Goal: Check status: Check status

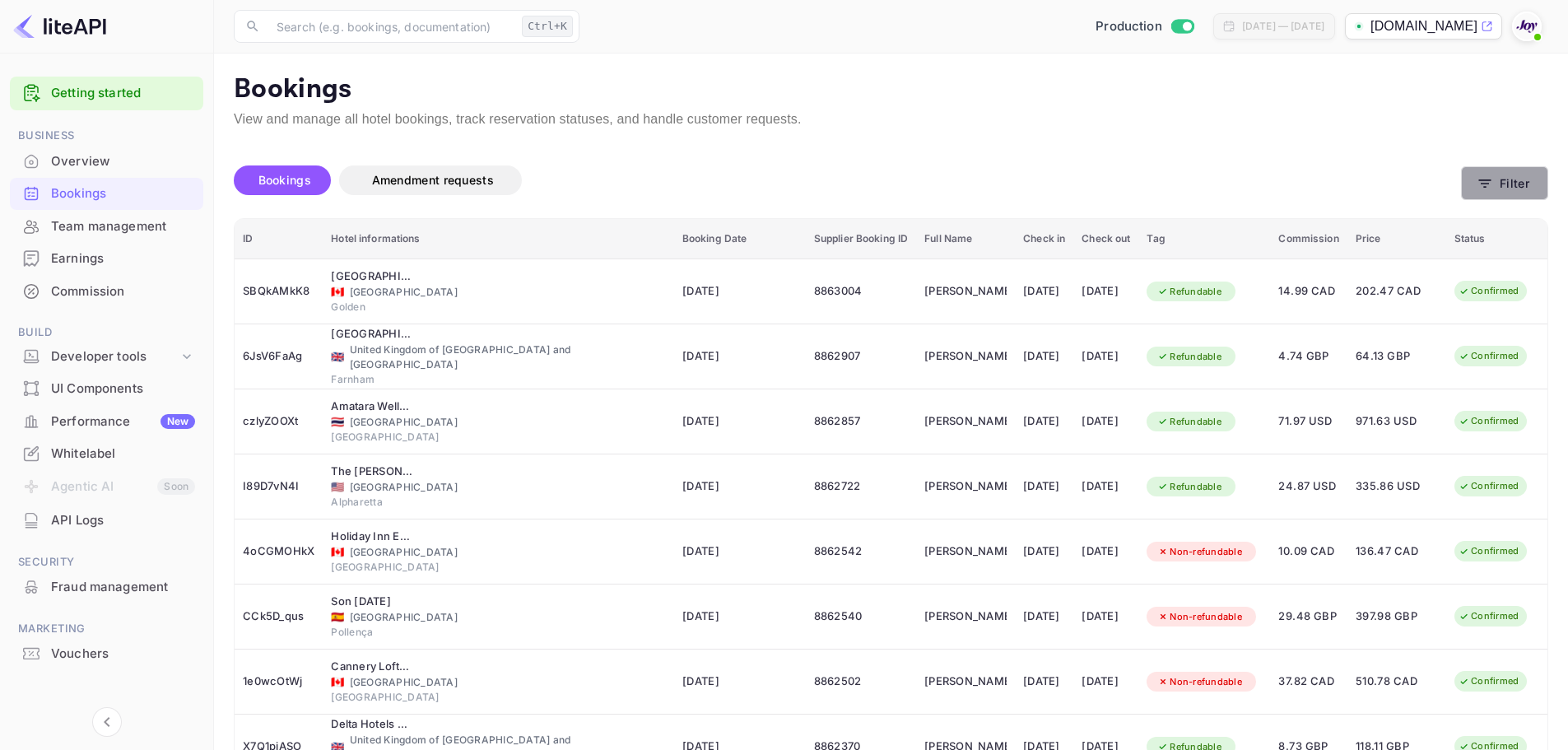
click at [1473, 187] on button "Filter" at bounding box center [1504, 182] width 87 height 34
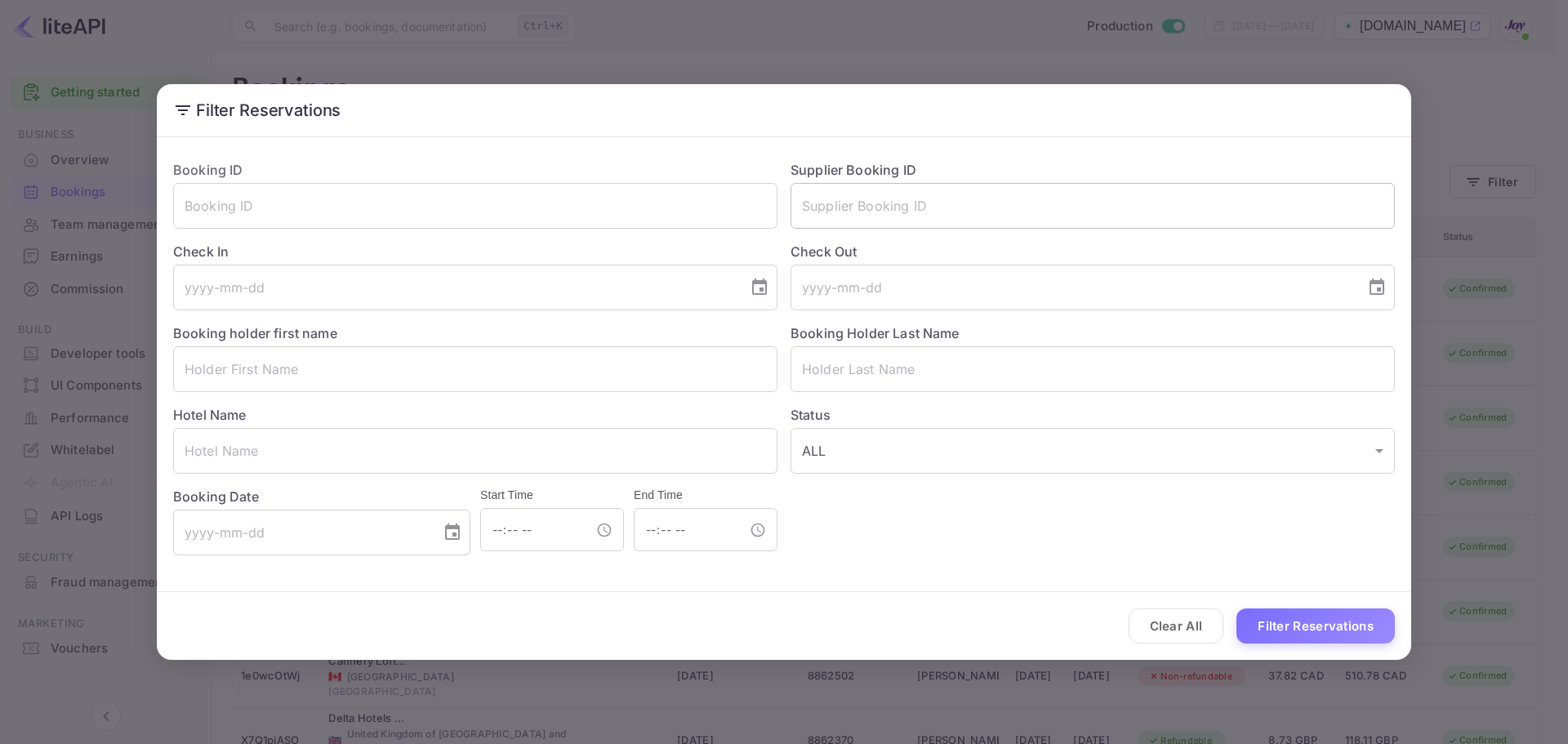
click at [874, 211] on input "text" at bounding box center [1092, 206] width 604 height 46
type input "7242575"
click at [1237, 608] on button "Filter Reservations" at bounding box center [1316, 626] width 159 height 35
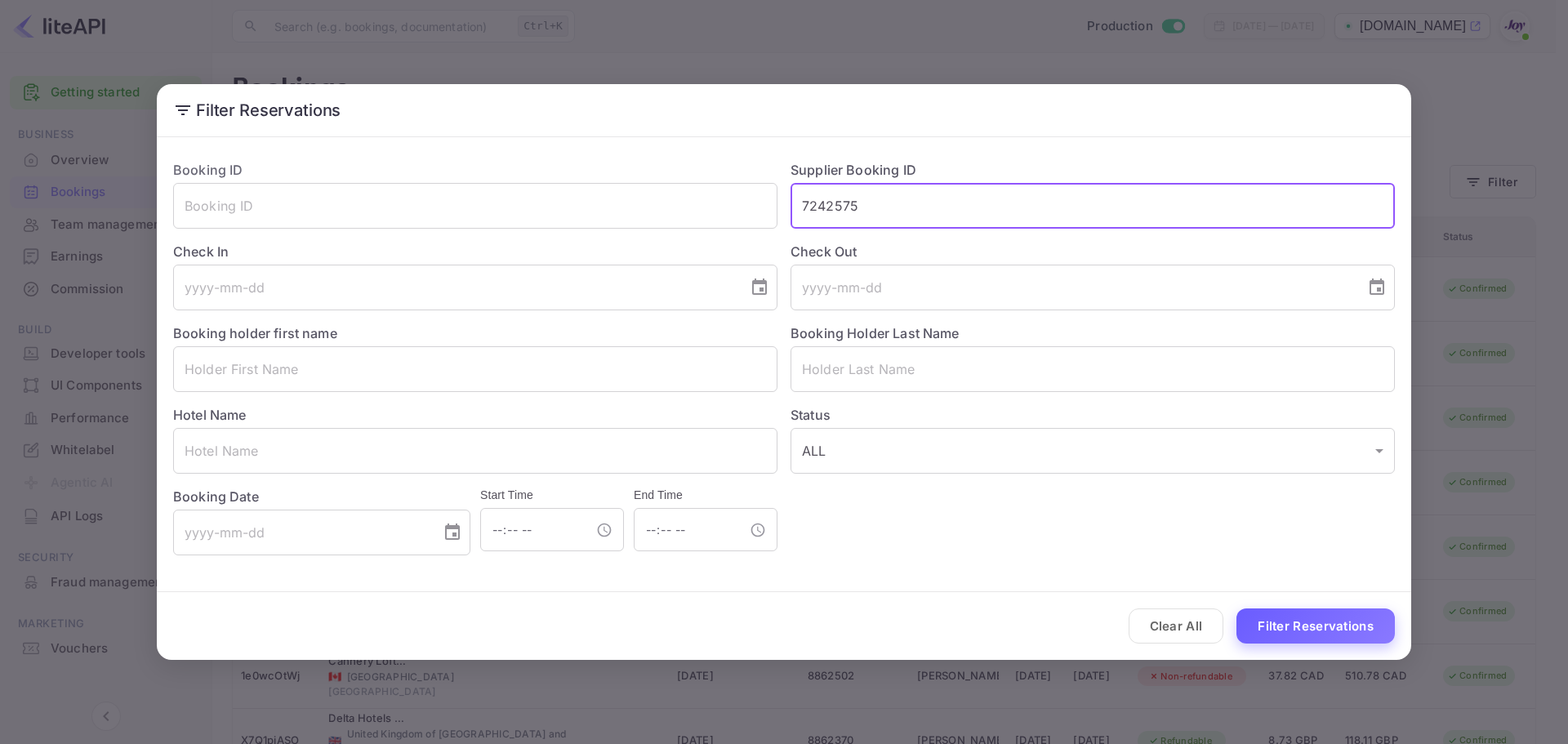
click at [1298, 627] on button "Filter Reservations" at bounding box center [1316, 626] width 159 height 35
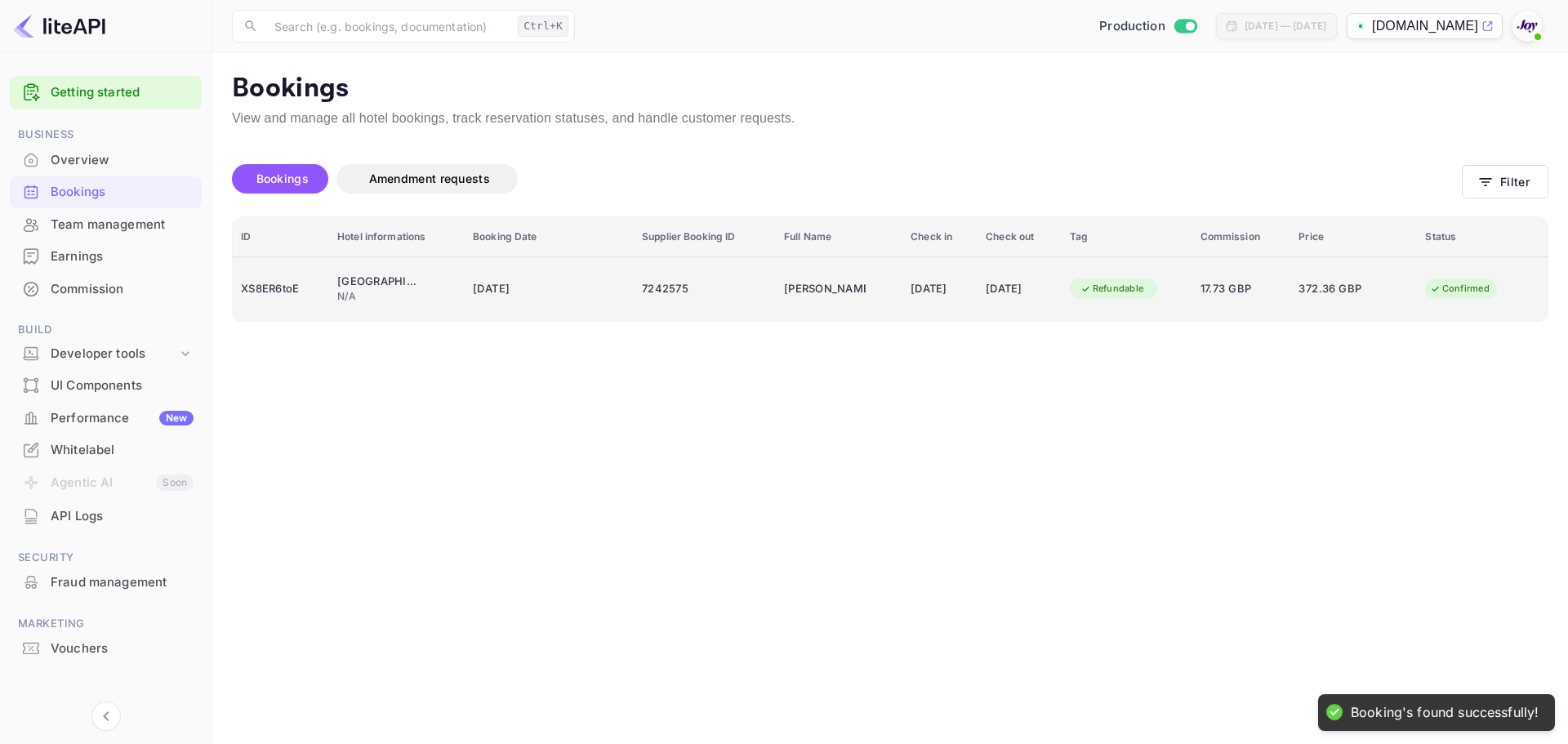
click at [704, 287] on div "7242575" at bounding box center [705, 289] width 126 height 26
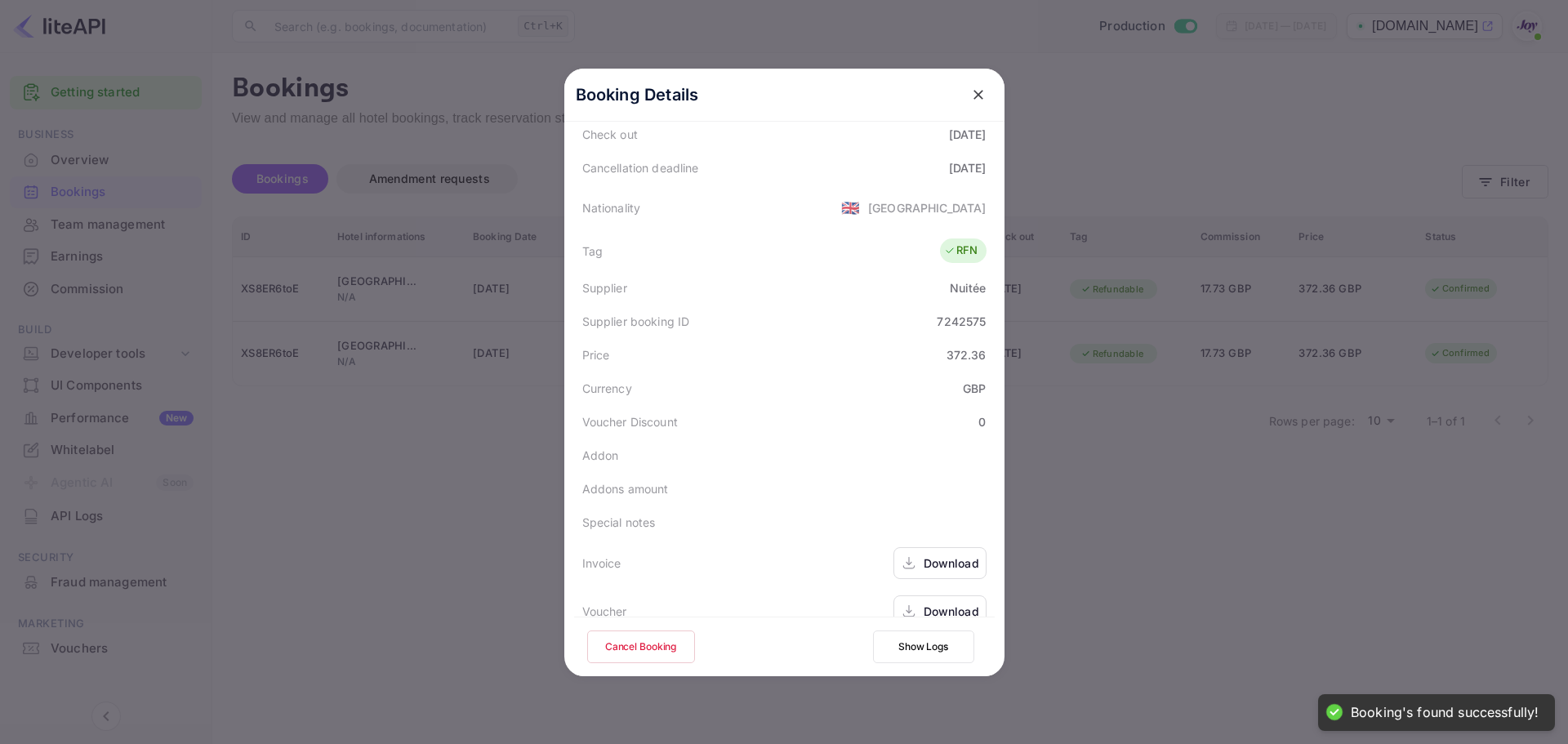
scroll to position [363, 0]
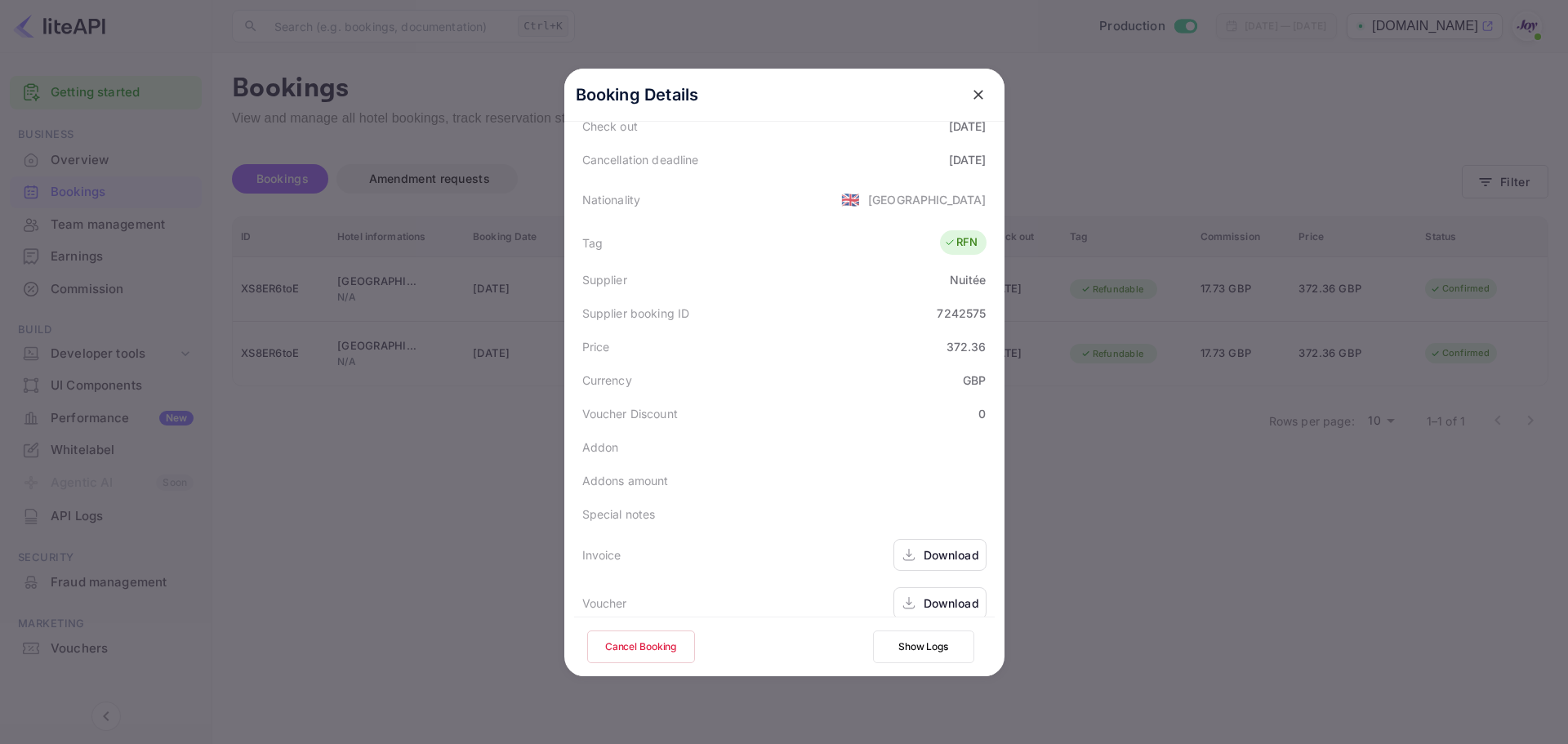
click at [932, 595] on div "Download" at bounding box center [952, 603] width 56 height 17
click at [1116, 0] on div at bounding box center [784, 372] width 1568 height 744
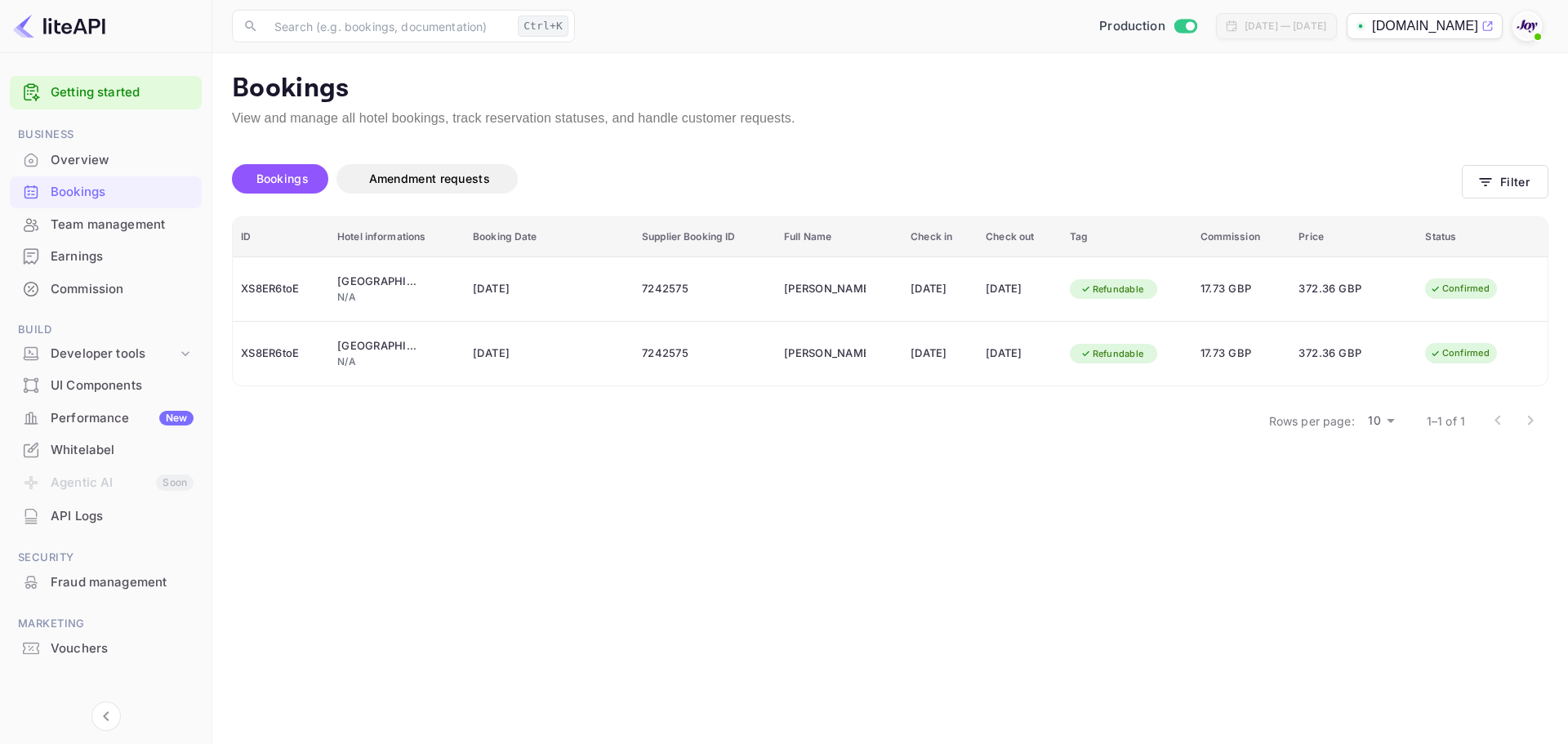
click at [1253, 529] on main "Bookings View and manage all hotel bookings, track reservation statuses, and ha…" at bounding box center [890, 398] width 1356 height 691
click at [1508, 186] on button "Filter" at bounding box center [1505, 181] width 87 height 34
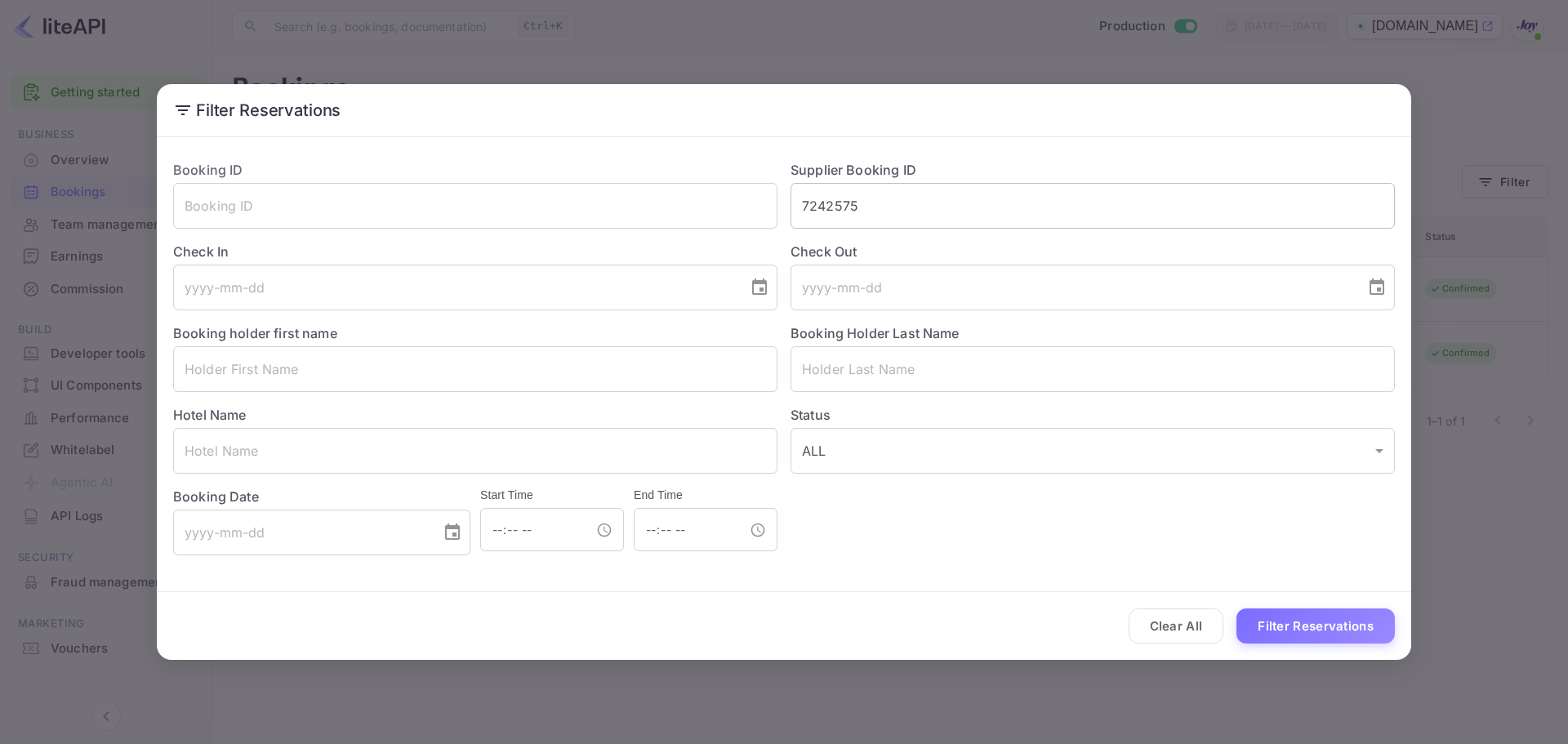
click at [887, 210] on input "7242575" at bounding box center [1092, 206] width 604 height 46
paste input "6730044"
type input "6730044"
click at [1323, 629] on button "Filter Reservations" at bounding box center [1316, 626] width 159 height 35
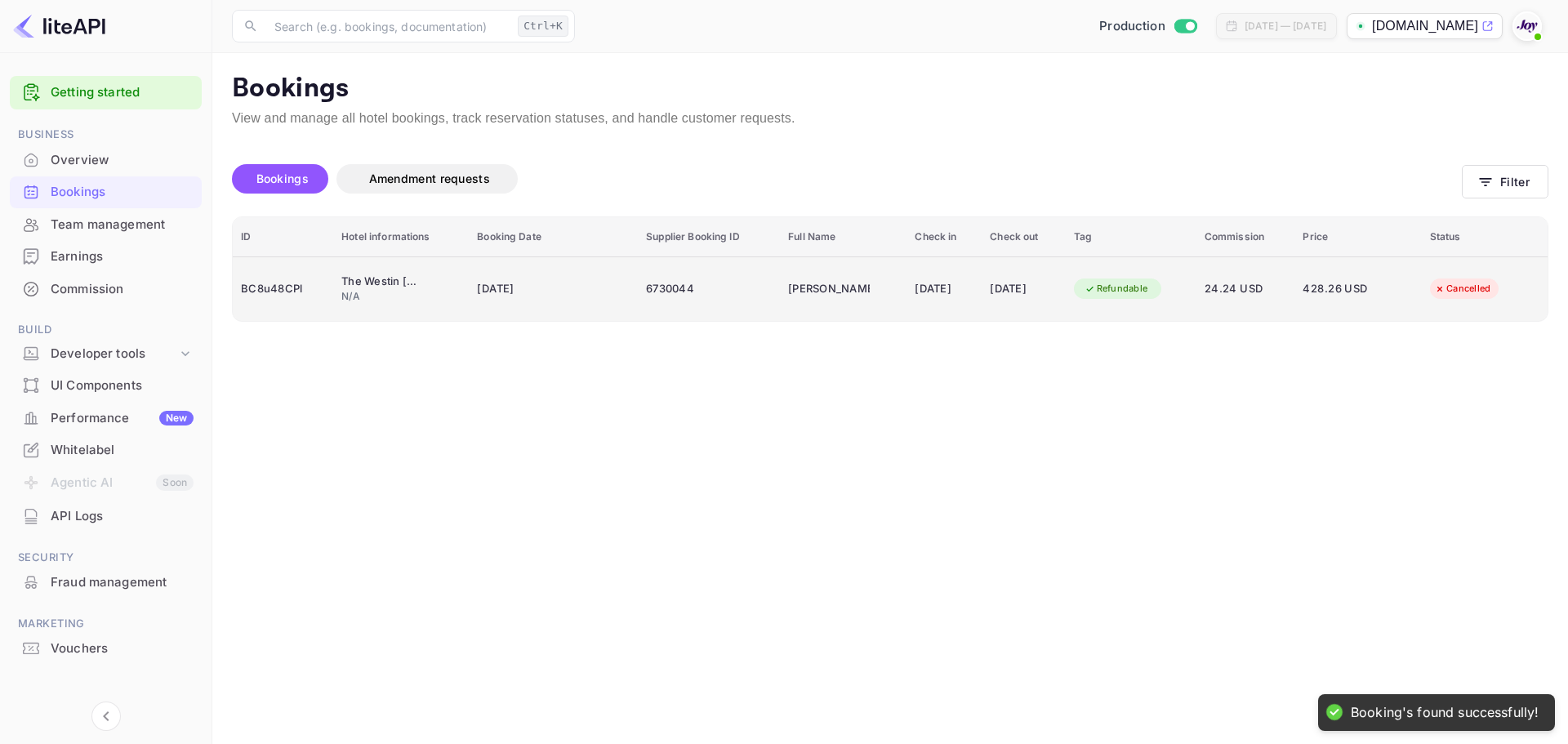
click at [1057, 281] on div "[DATE]" at bounding box center [1024, 289] width 67 height 26
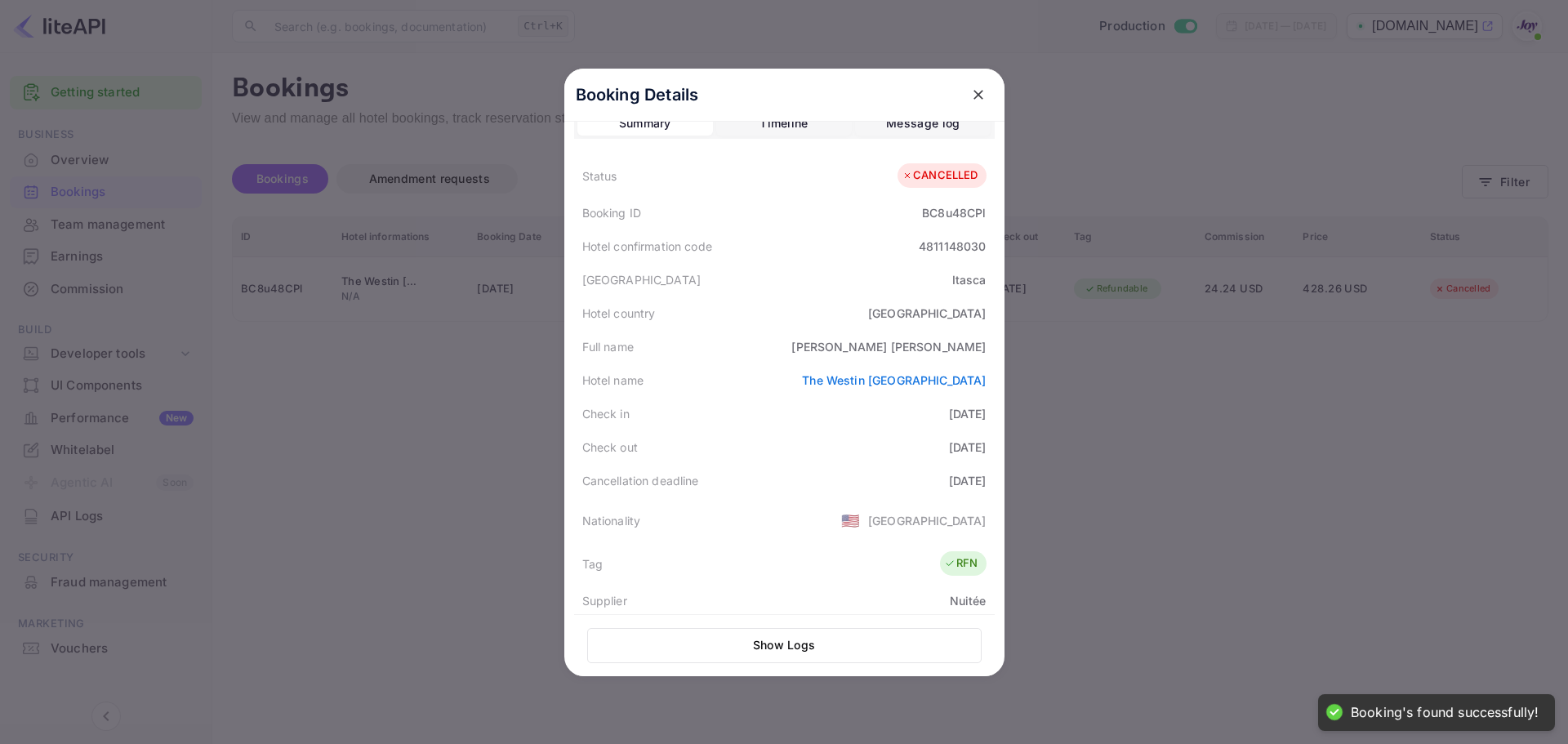
scroll to position [0, 0]
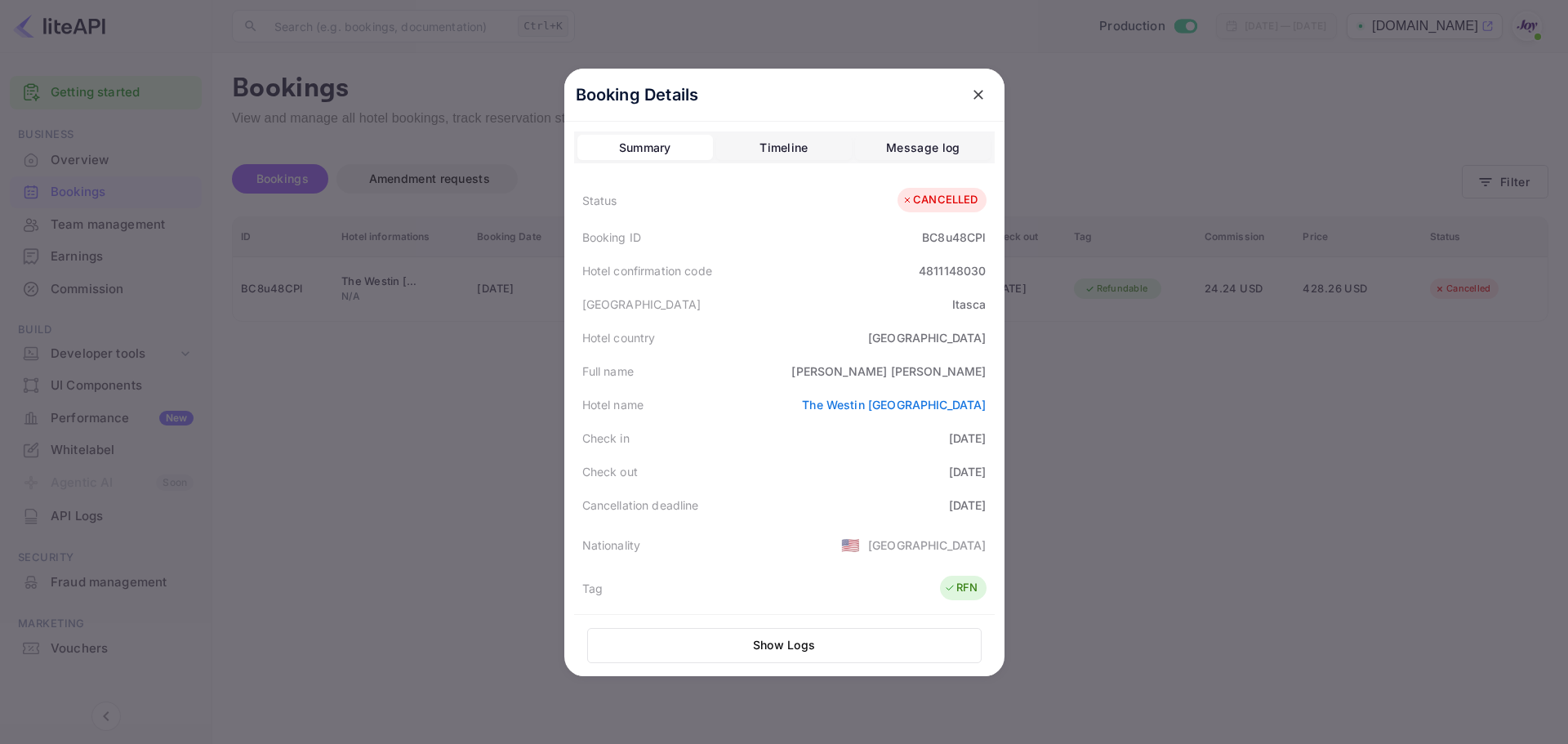
click at [960, 237] on div "BC8u48CPl" at bounding box center [954, 238] width 64 height 17
copy div "BC8u48CPl"
click at [1251, 462] on div at bounding box center [784, 372] width 1568 height 744
